Goal: Navigation & Orientation: Find specific page/section

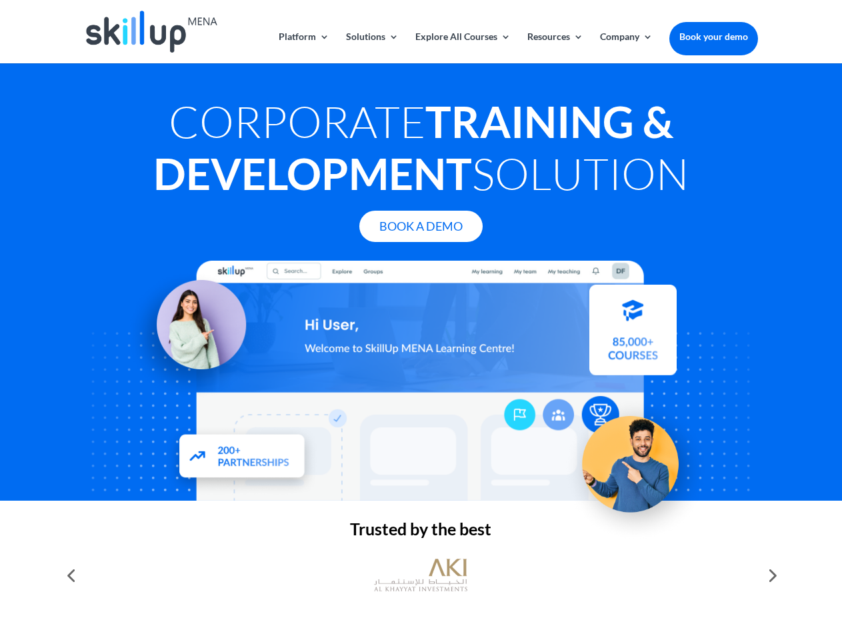
click at [421, 320] on div at bounding box center [420, 381] width 673 height 240
click at [371, 47] on link "Solutions" at bounding box center [372, 47] width 53 height 31
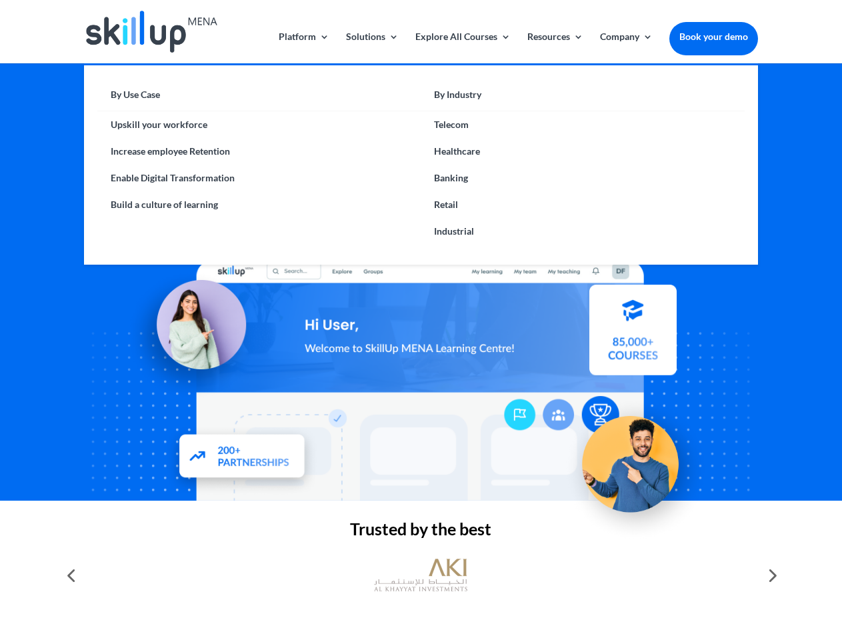
click at [462, 47] on link "Explore All Courses" at bounding box center [462, 47] width 95 height 31
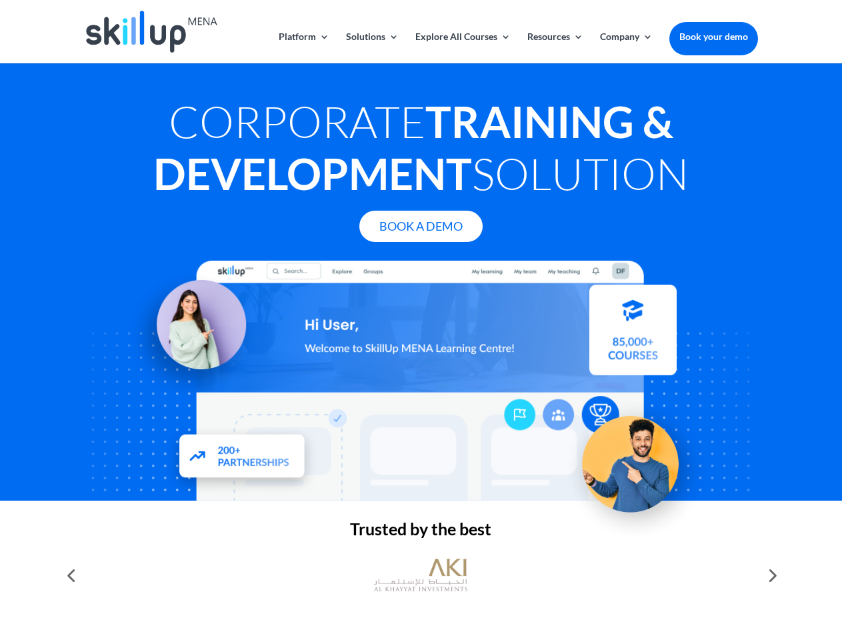
click at [554, 47] on link "Resources" at bounding box center [555, 47] width 56 height 31
click at [626, 47] on link "Company" at bounding box center [626, 47] width 53 height 31
click at [421, 575] on img at bounding box center [420, 575] width 93 height 47
